Goal: Book appointment/travel/reservation

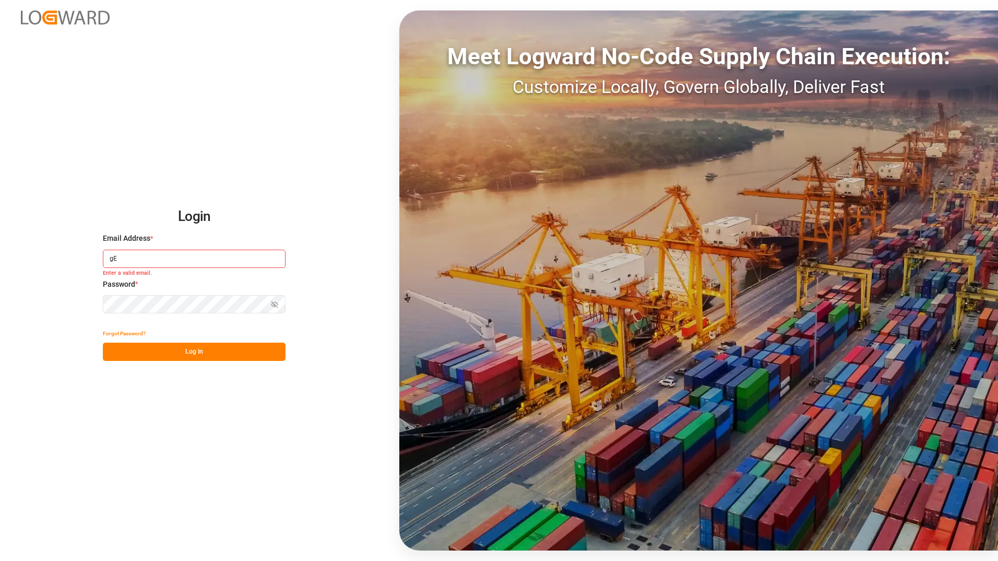
type input "g"
type input "[PERSON_NAME][EMAIL_ADDRESS][DOMAIN_NAME]"
click at [211, 353] on button "Log In" at bounding box center [194, 351] width 183 height 18
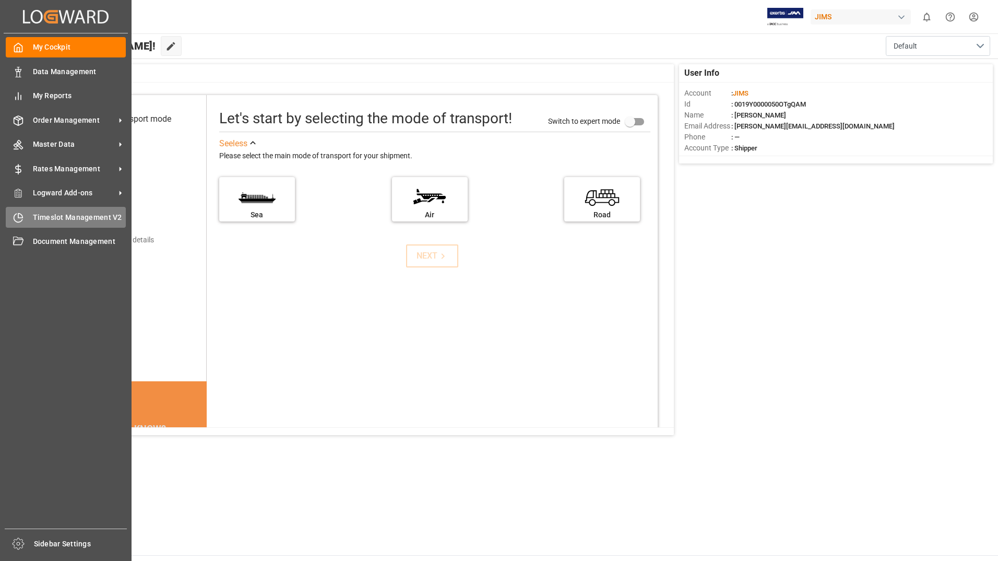
click at [97, 217] on span "Timeslot Management V2" at bounding box center [79, 217] width 93 height 11
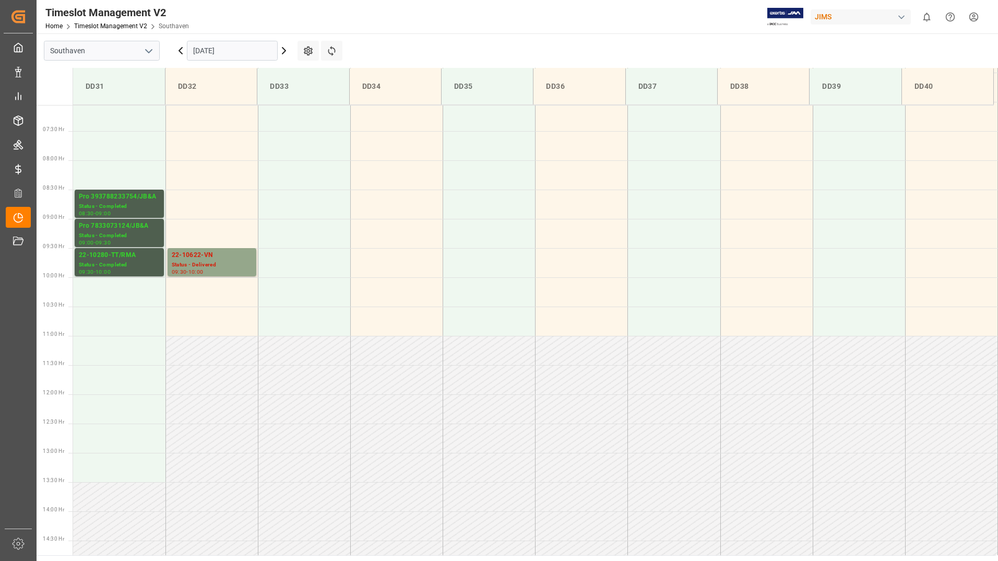
scroll to position [388, 0]
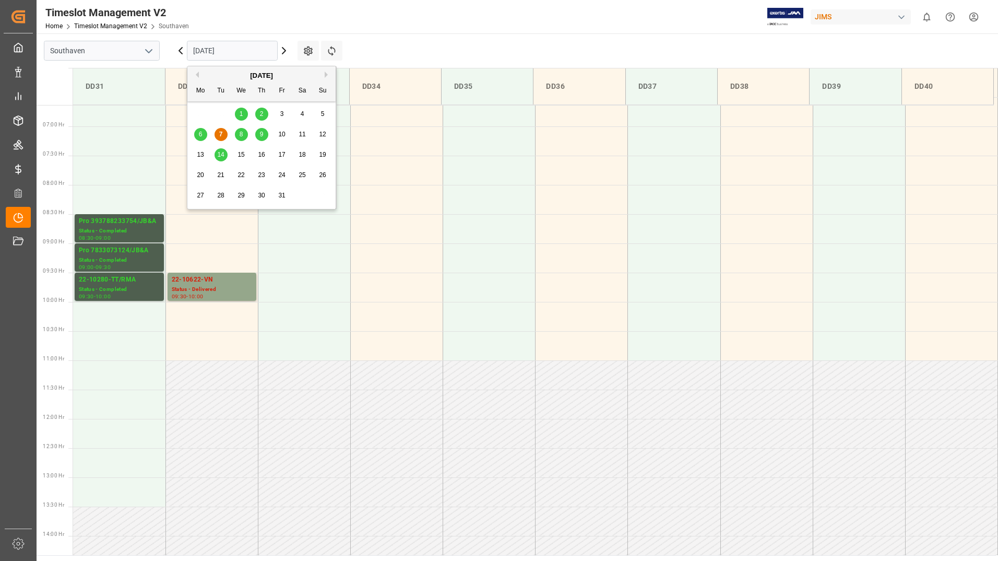
click at [235, 51] on input "[DATE]" at bounding box center [232, 51] width 91 height 20
click at [241, 135] on span "8" at bounding box center [242, 134] width 4 height 7
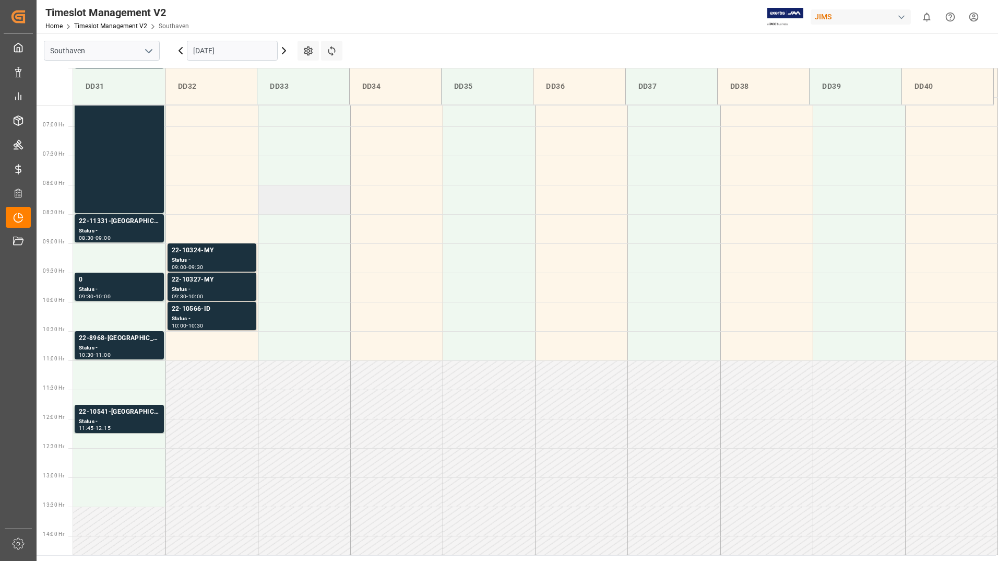
scroll to position [336, 0]
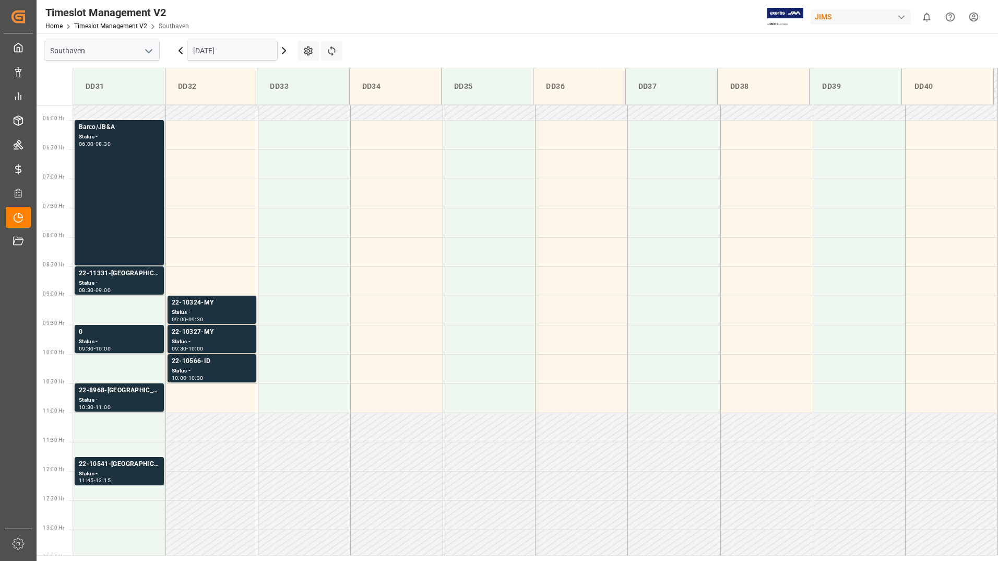
click at [124, 169] on div "Barco/JB&A Status - 06:00 - 08:30" at bounding box center [119, 192] width 81 height 141
click at [139, 279] on div "Status -" at bounding box center [119, 283] width 81 height 9
click at [135, 200] on div "Barco/JB&A Status - 06:00 - 08:30" at bounding box center [119, 192] width 81 height 141
click at [127, 279] on div "Status -" at bounding box center [119, 283] width 81 height 9
click at [130, 340] on div "Status -" at bounding box center [119, 341] width 81 height 9
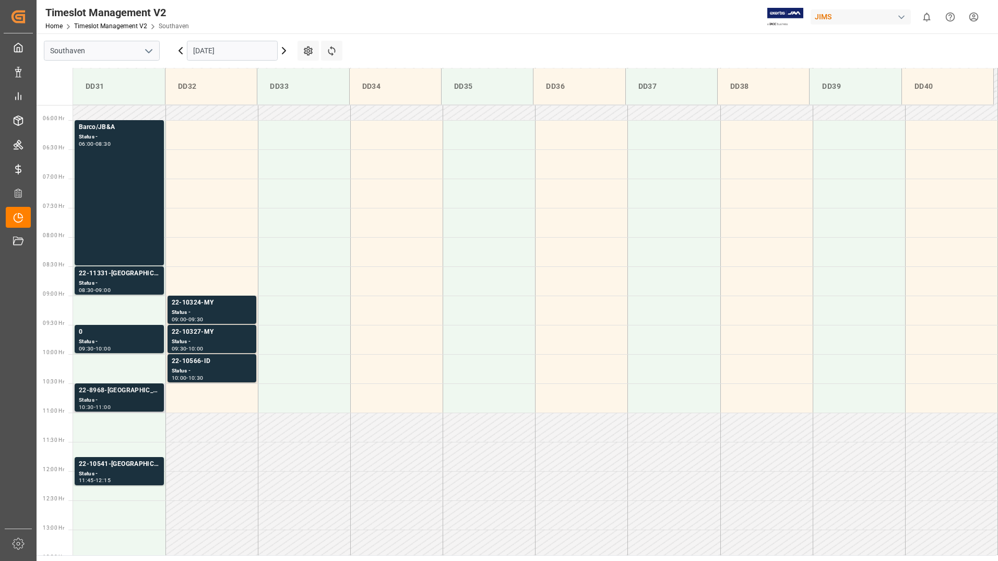
click at [139, 399] on div "Status -" at bounding box center [119, 400] width 81 height 9
click at [134, 470] on div "Status -" at bounding box center [119, 473] width 81 height 9
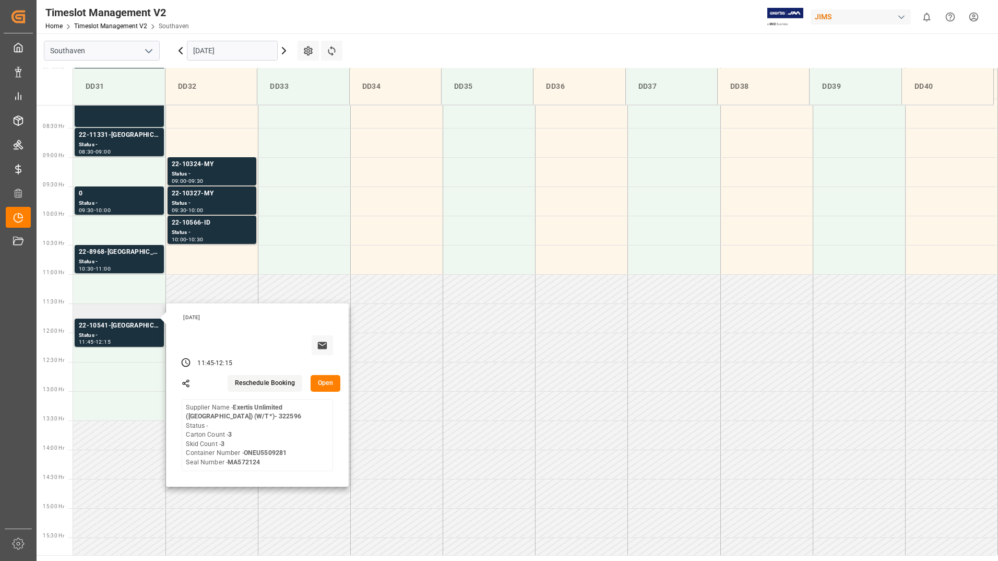
scroll to position [492, 0]
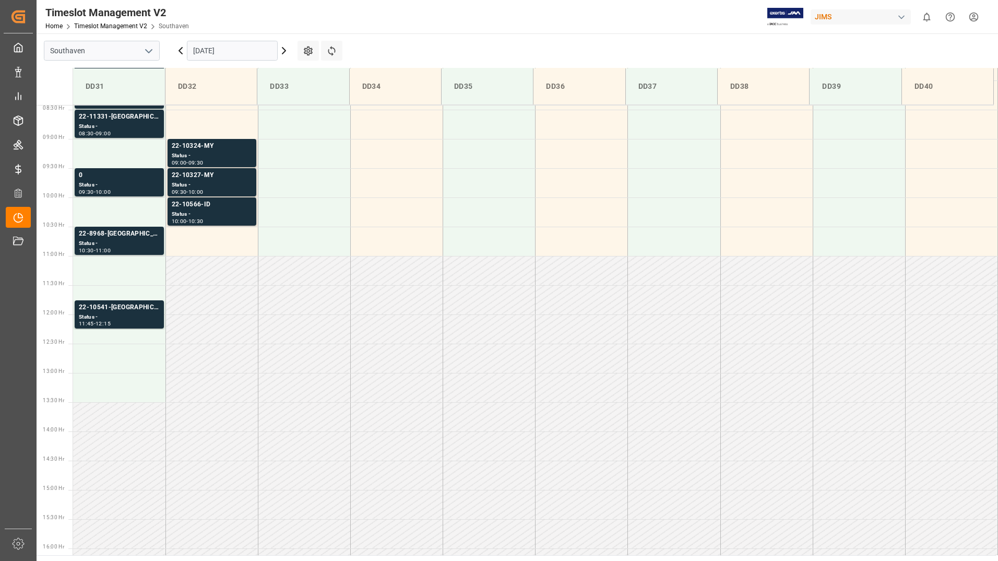
click at [239, 152] on div "Status -" at bounding box center [212, 155] width 80 height 9
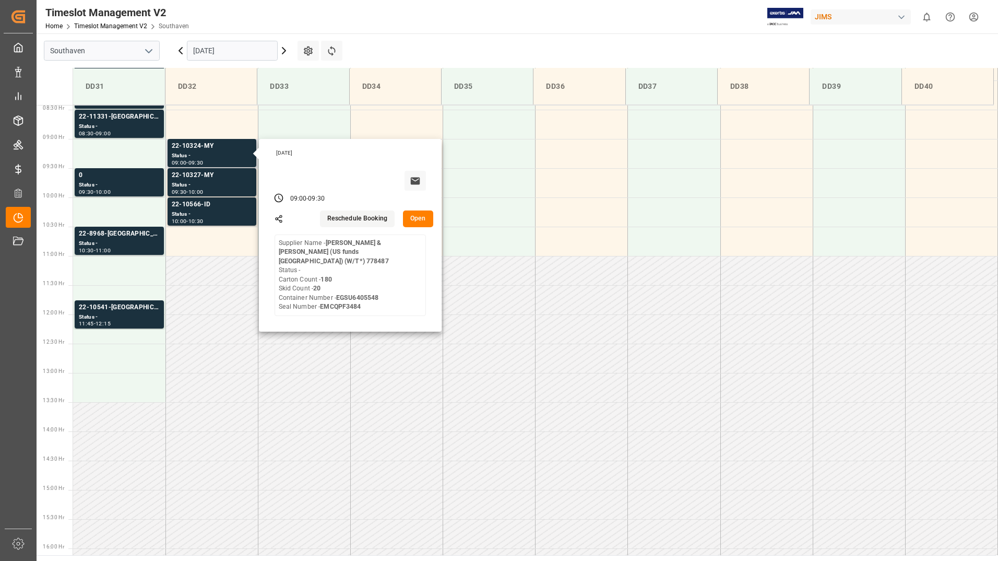
click at [419, 223] on button "Open" at bounding box center [418, 218] width 30 height 17
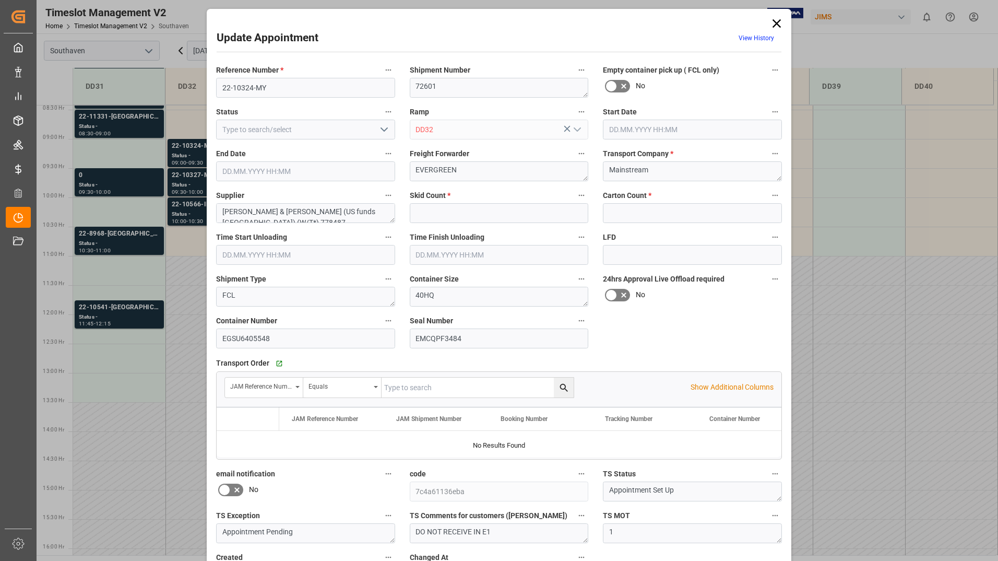
type input "20"
type input "180"
type input "[DATE] 09:00"
type input "[DATE] 09:30"
type input "[DATE] 14:03"
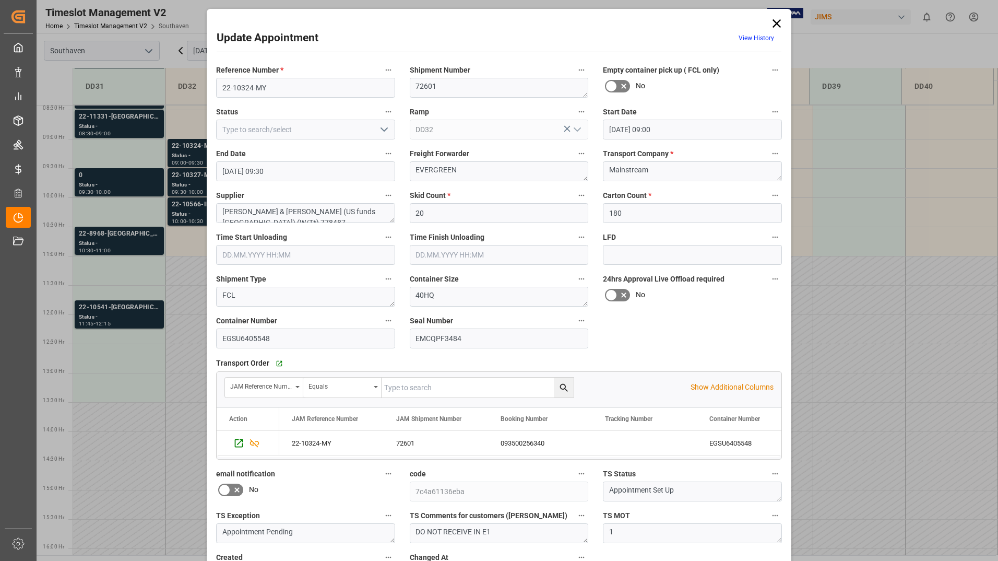
click at [778, 23] on icon at bounding box center [776, 23] width 15 height 15
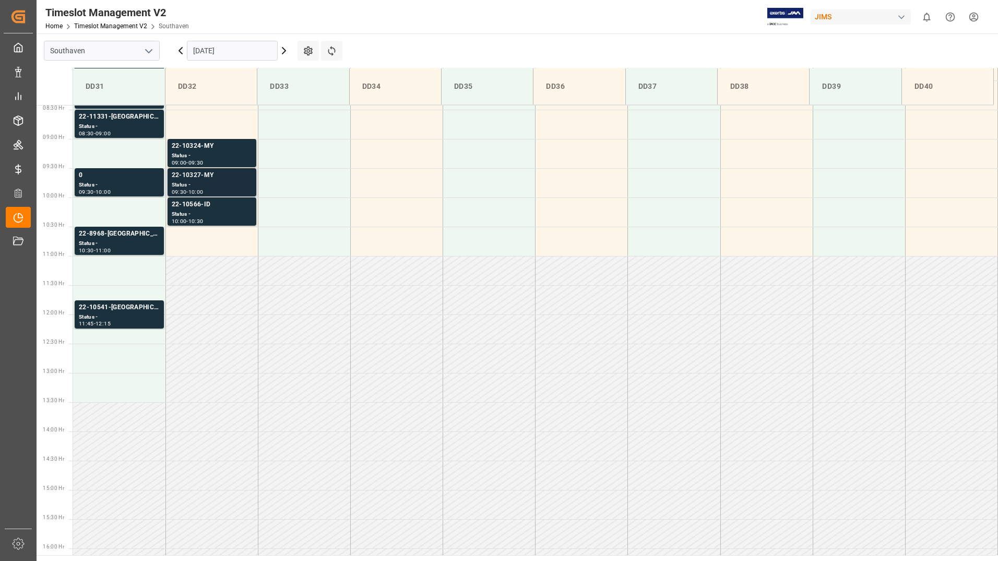
click at [232, 181] on div "Status -" at bounding box center [212, 185] width 80 height 9
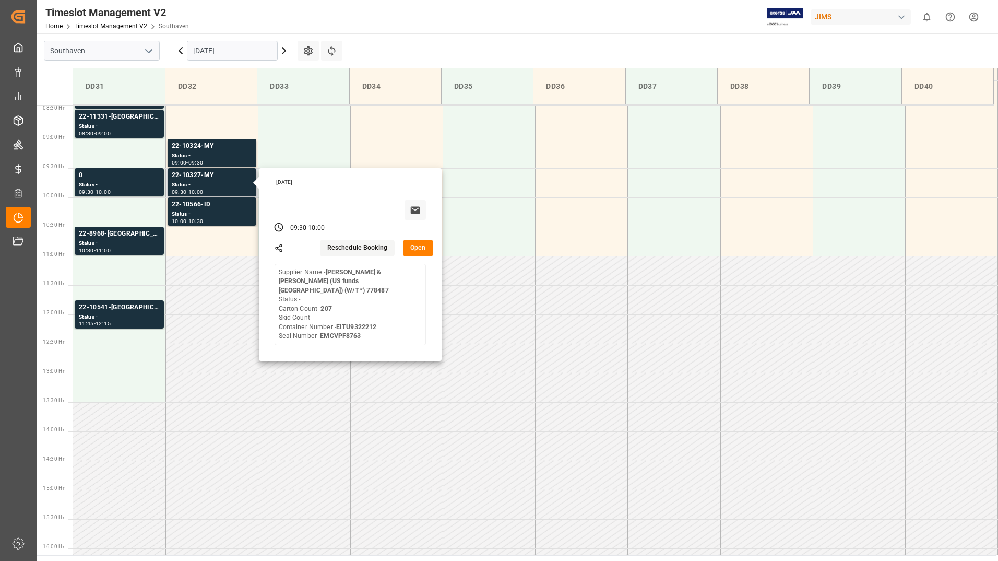
click at [418, 248] on button "Open" at bounding box center [418, 248] width 30 height 17
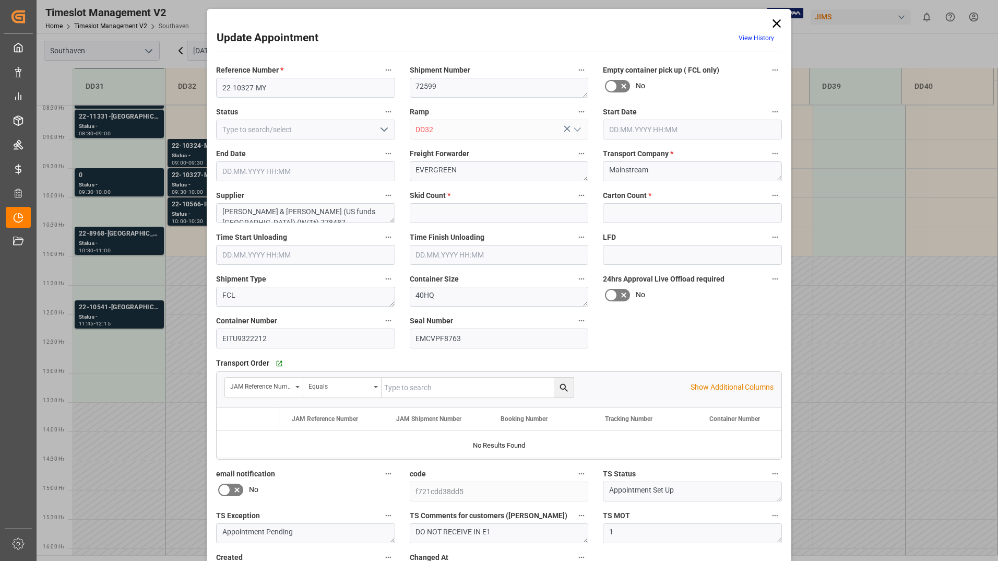
type input "0"
type input "207"
type input "[DATE] 09:30"
type input "[DATE] 10:00"
type input "[DATE] 14:06"
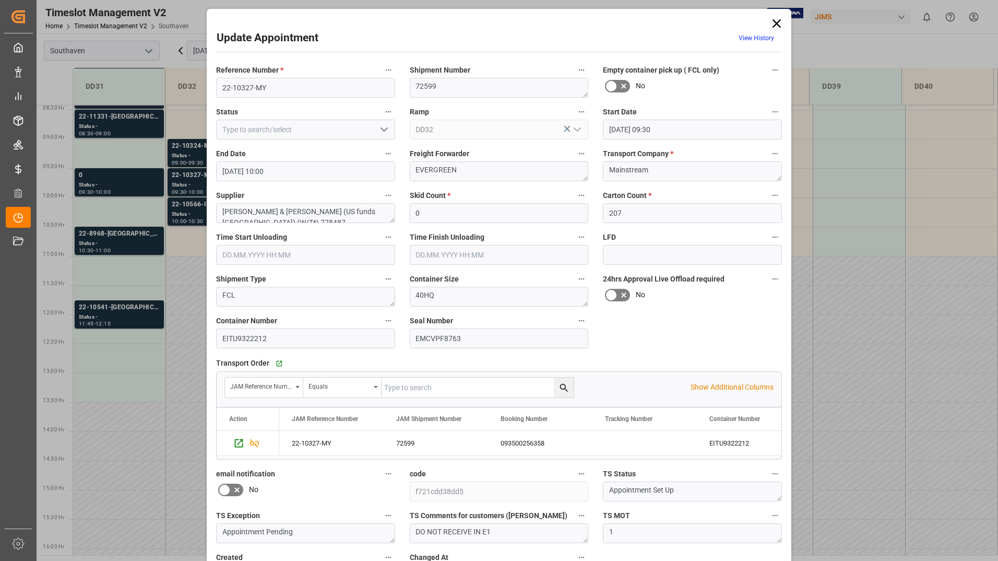
click at [776, 25] on icon at bounding box center [777, 23] width 8 height 8
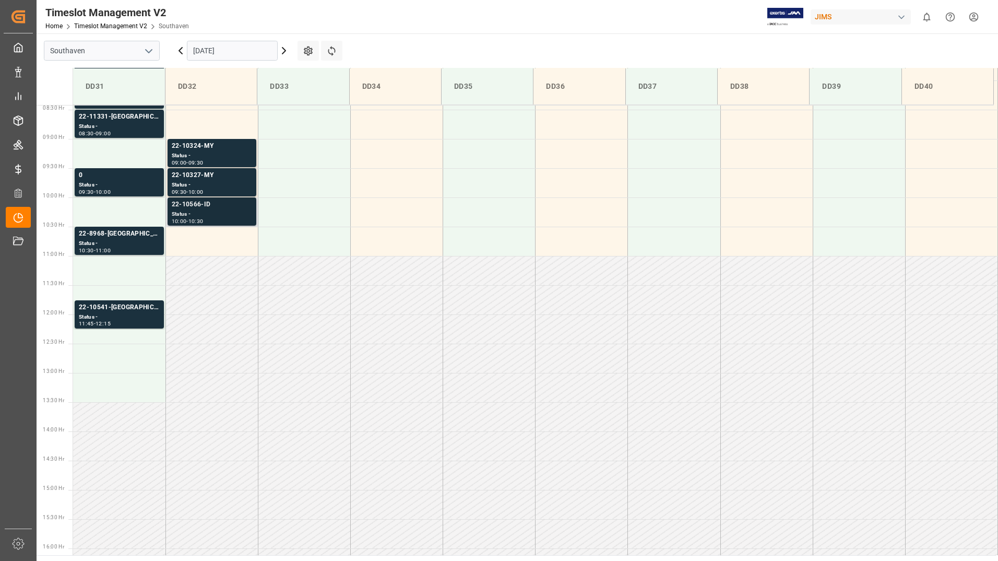
click at [227, 209] on div "22-10566-ID" at bounding box center [212, 204] width 80 height 10
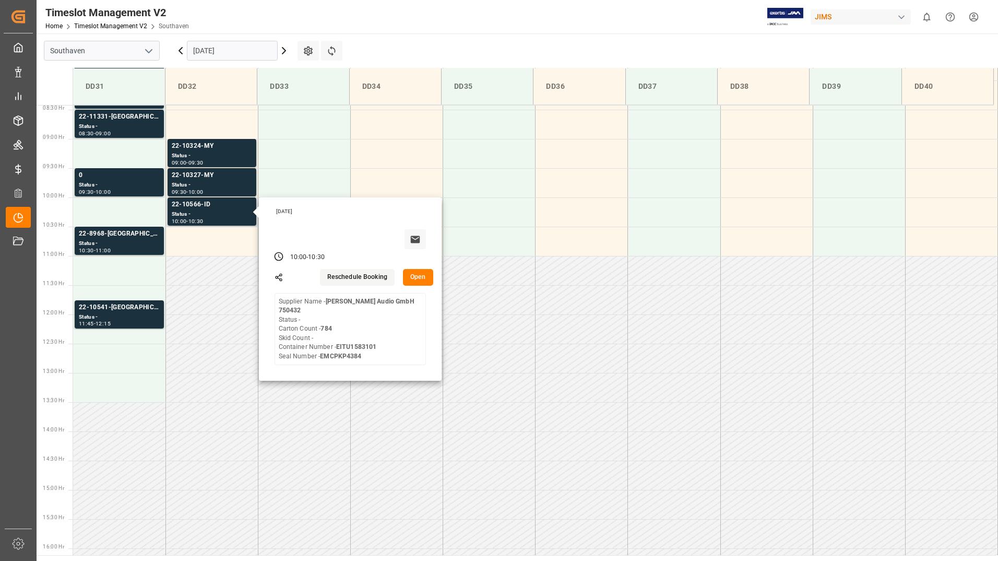
click at [421, 280] on button "Open" at bounding box center [418, 277] width 30 height 17
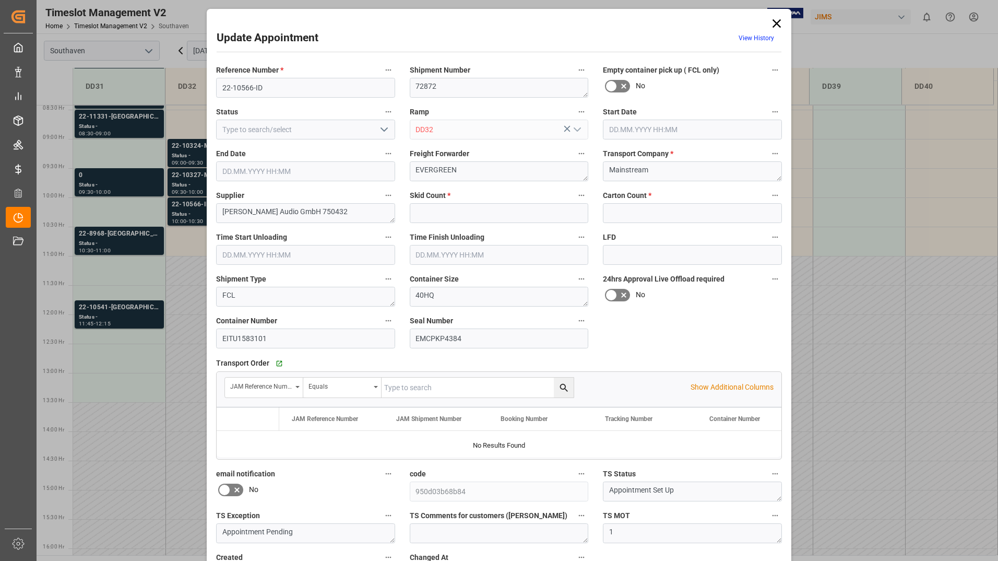
type input "0"
type input "784"
type input "[DATE] 10:00"
type input "[DATE] 10:30"
type input "[DATE] 16:09"
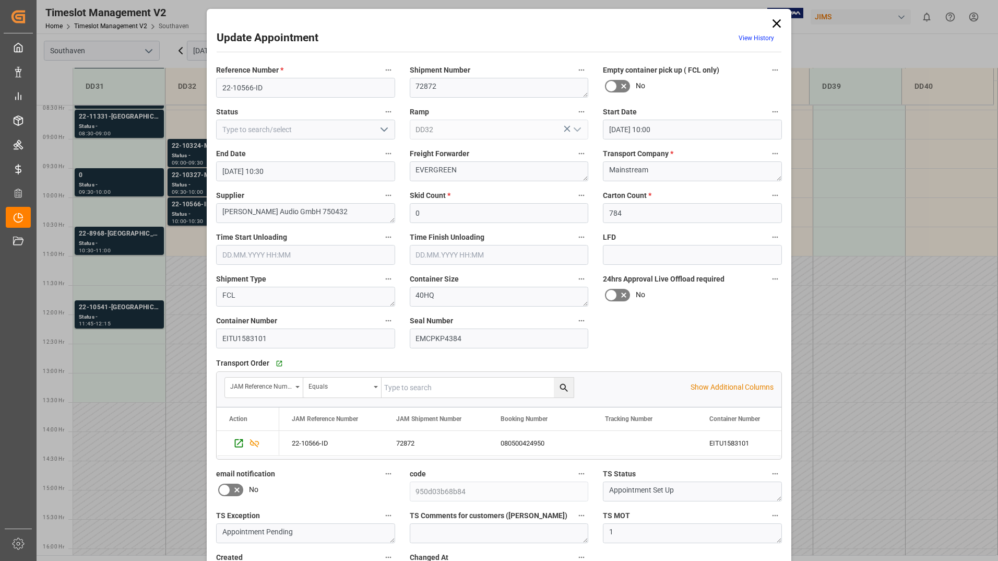
click at [777, 25] on icon at bounding box center [776, 23] width 15 height 15
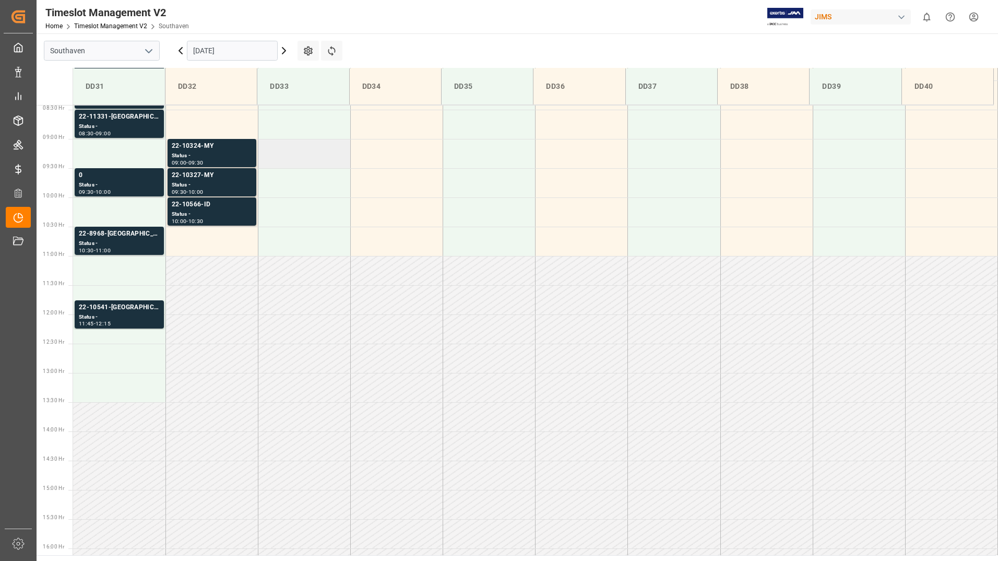
click at [322, 159] on td at bounding box center [304, 153] width 92 height 29
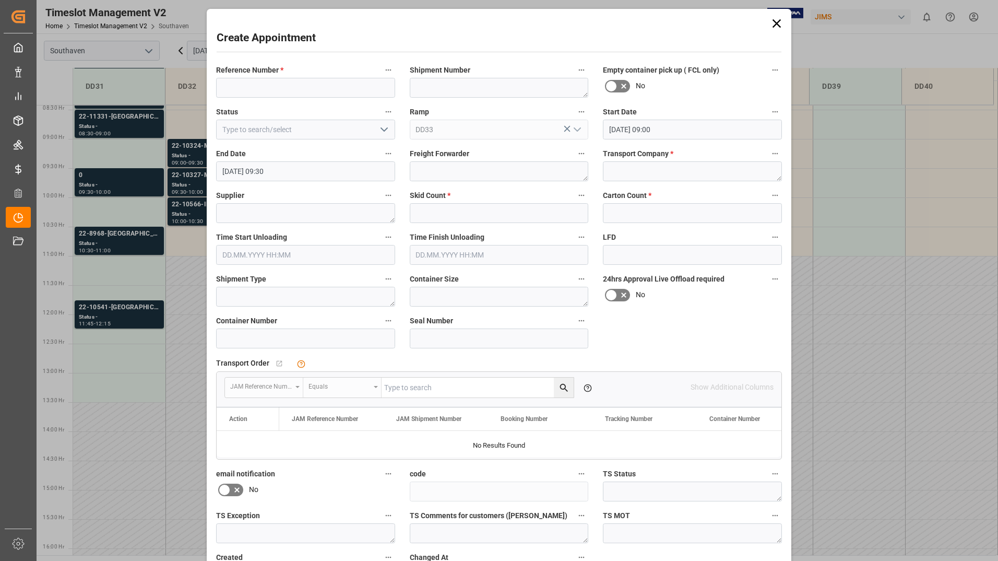
click at [182, 117] on div "Create Appointment Reference Number * Shipment Number Empty container pick up (…" at bounding box center [499, 280] width 998 height 561
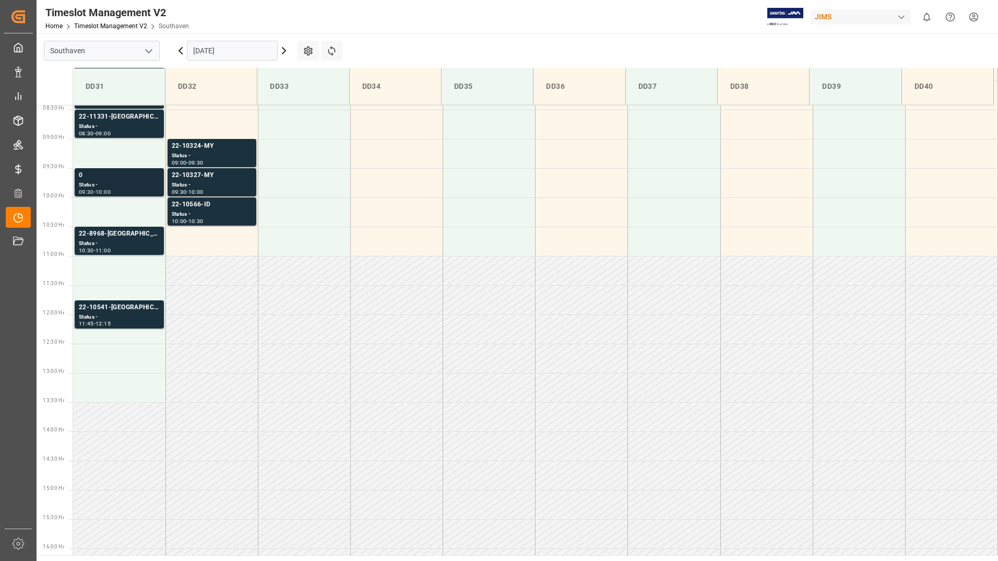
click at [125, 180] on div "0" at bounding box center [119, 175] width 81 height 10
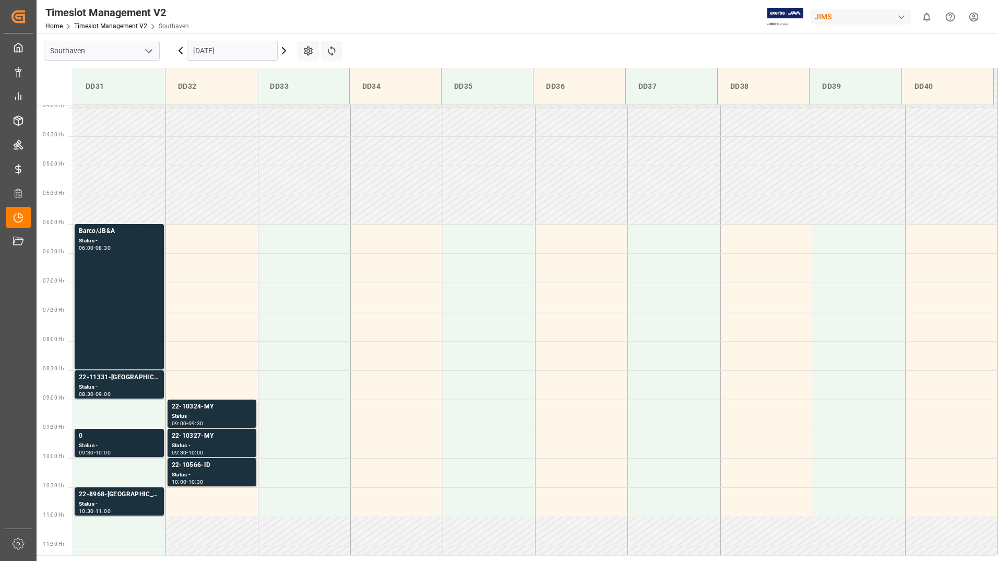
scroll to position [231, 0]
click at [131, 384] on div "Status -" at bounding box center [119, 387] width 81 height 9
click at [141, 444] on div "Status -" at bounding box center [119, 446] width 81 height 9
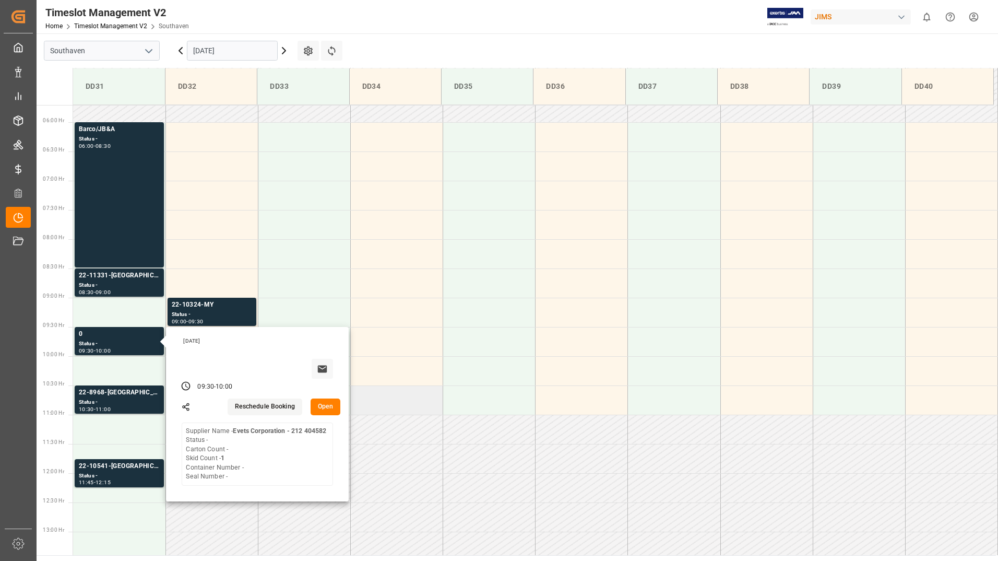
scroll to position [388, 0]
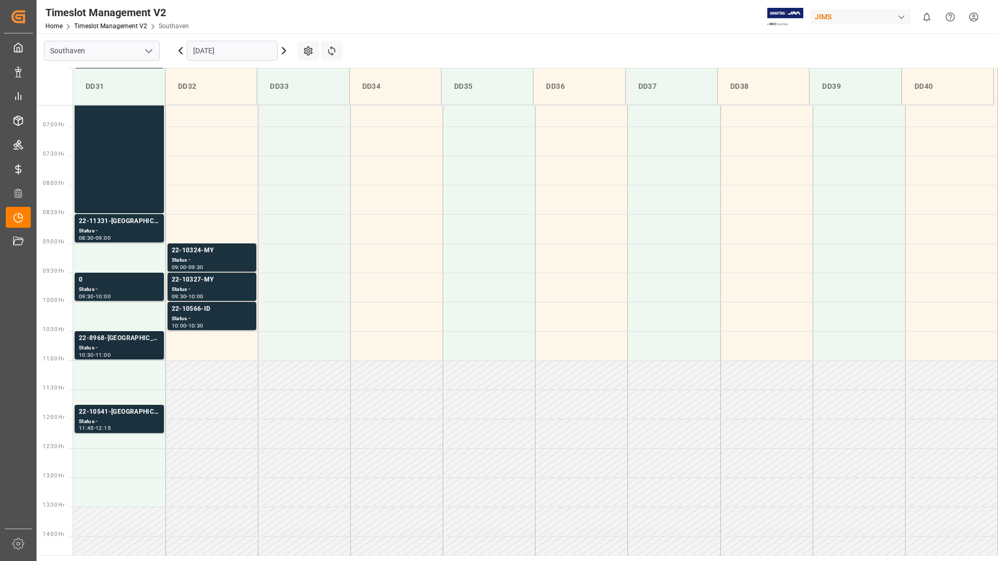
click at [143, 346] on div "Status -" at bounding box center [119, 347] width 81 height 9
click at [143, 420] on div "Status -" at bounding box center [119, 421] width 81 height 9
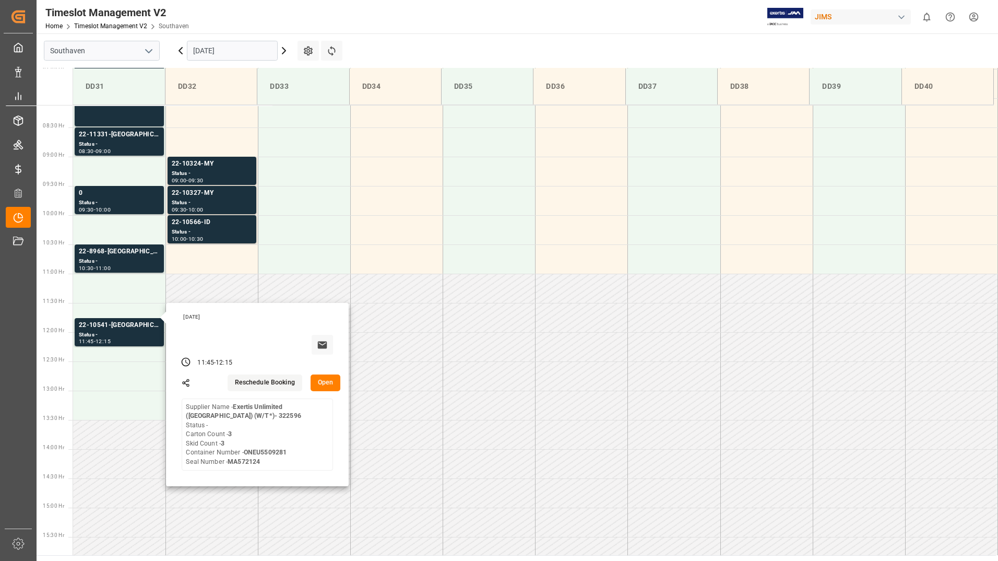
scroll to position [492, 0]
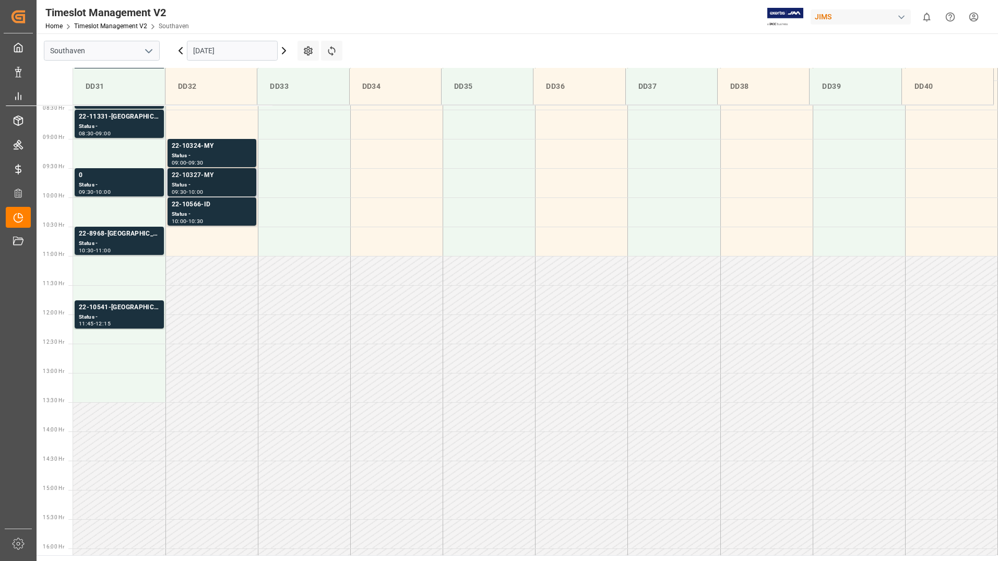
click at [232, 180] on div "22-10327-MY" at bounding box center [212, 175] width 80 height 10
click at [239, 151] on div "Status -" at bounding box center [212, 155] width 80 height 9
click at [234, 206] on div "22-10566-ID" at bounding box center [212, 204] width 80 height 10
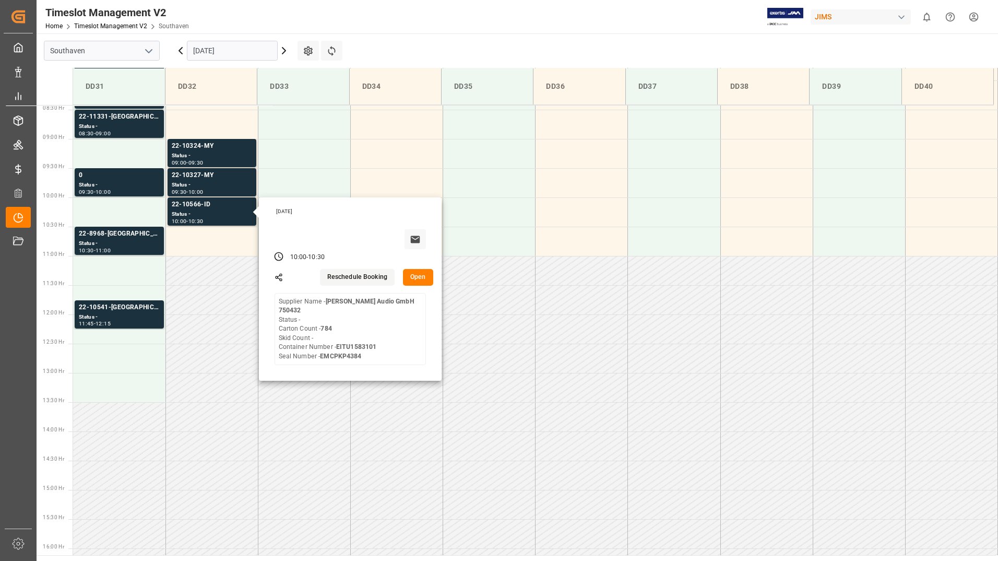
click at [242, 48] on input "[DATE]" at bounding box center [232, 51] width 91 height 20
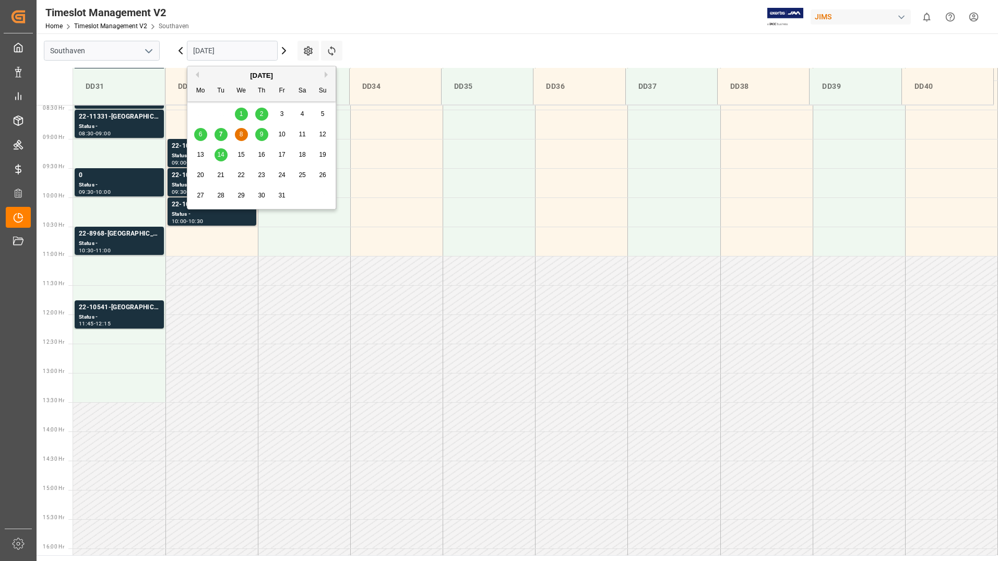
click at [263, 134] on span "9" at bounding box center [262, 134] width 4 height 7
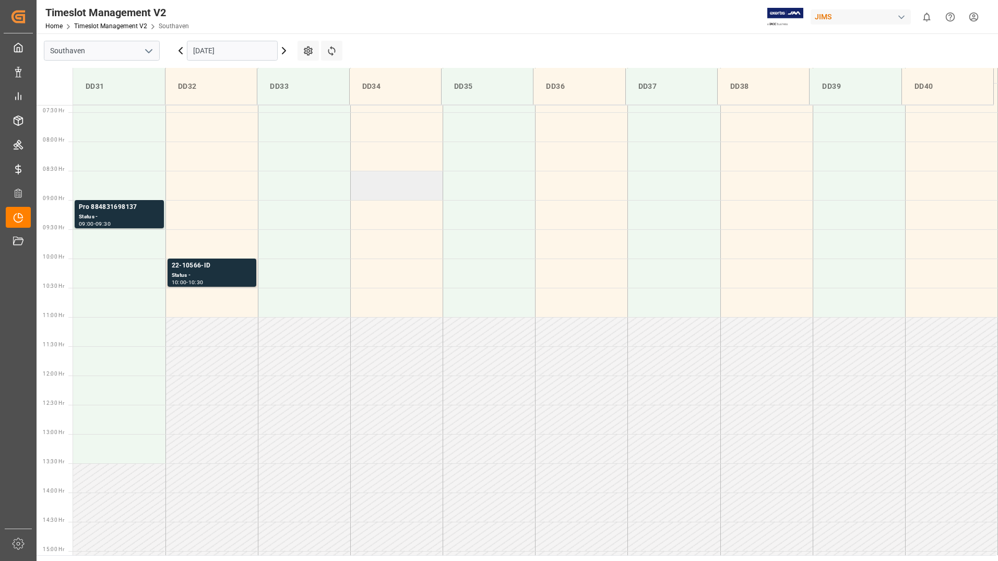
scroll to position [446, 0]
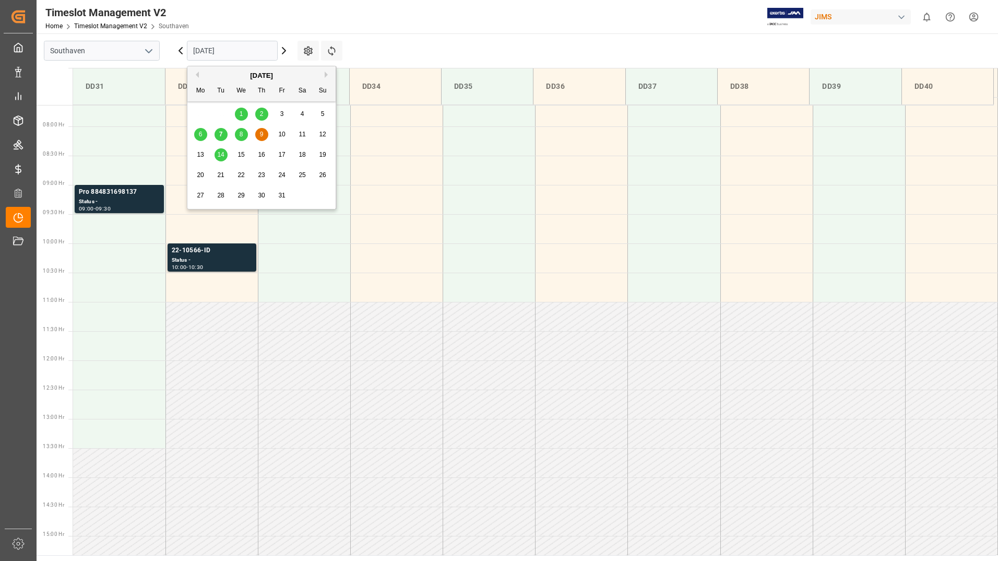
click at [234, 52] on input "[DATE]" at bounding box center [232, 51] width 91 height 20
click at [304, 133] on span "11" at bounding box center [302, 134] width 7 height 7
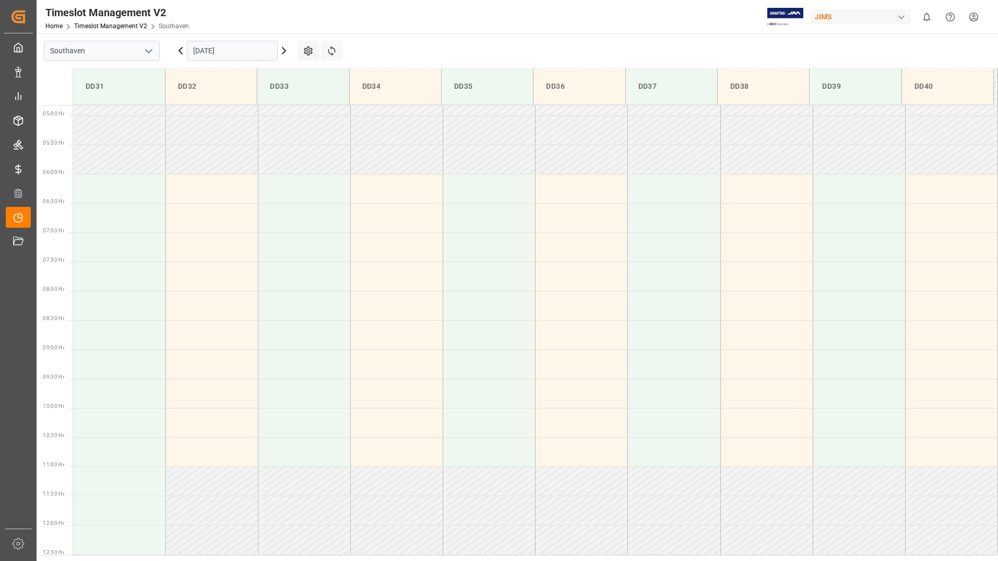
scroll to position [238, 0]
